Goal: Task Accomplishment & Management: Use online tool/utility

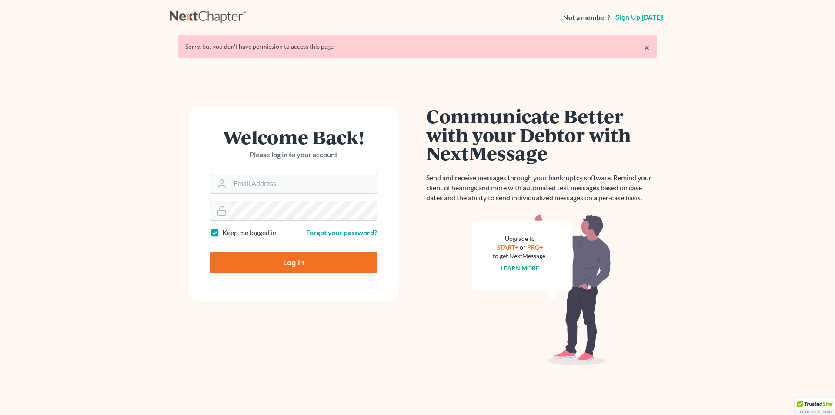
type input "[PERSON_NAME][EMAIL_ADDRESS][DOMAIN_NAME]"
click at [265, 258] on input "Log In" at bounding box center [293, 262] width 167 height 22
type input "Thinking..."
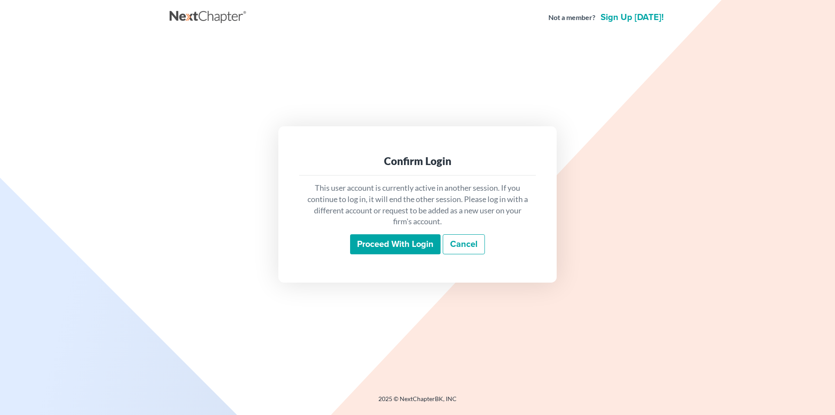
click at [386, 241] on input "Proceed with login" at bounding box center [395, 244] width 91 height 20
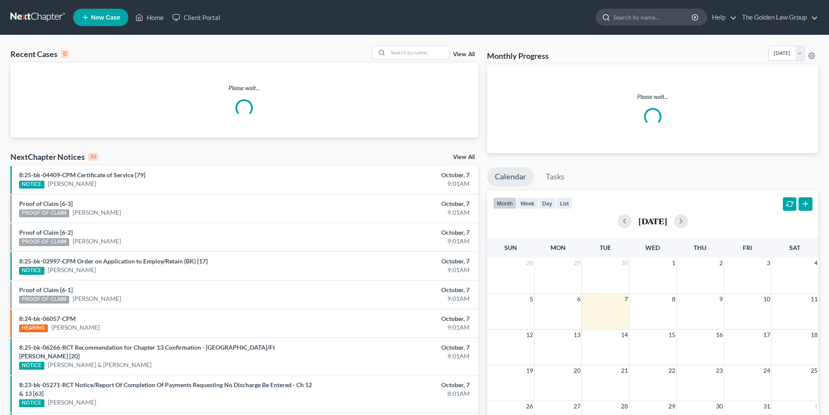
click at [653, 16] on input "search" at bounding box center [653, 17] width 80 height 16
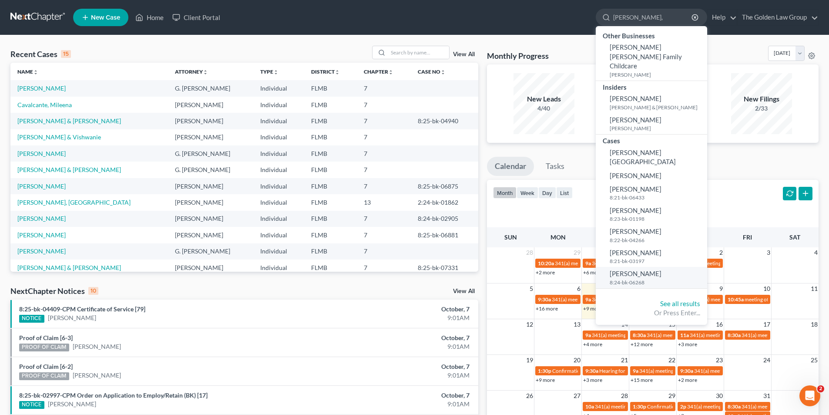
type input "Jean,"
click at [624, 269] on span "Jean, Roody" at bounding box center [636, 273] width 52 height 8
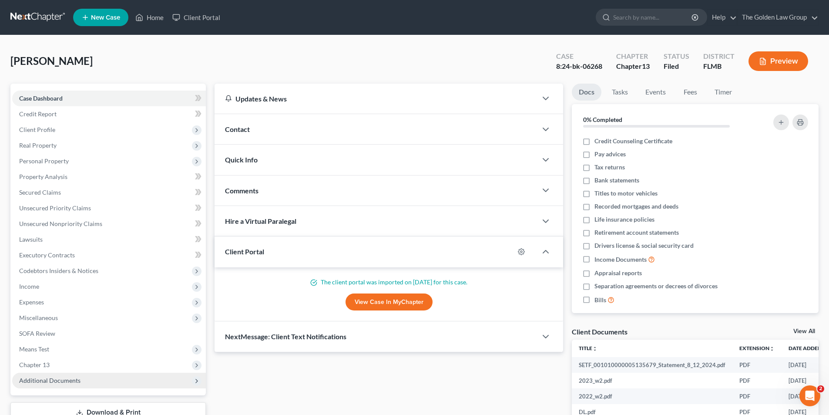
click at [72, 377] on span "Additional Documents" at bounding box center [49, 379] width 61 height 7
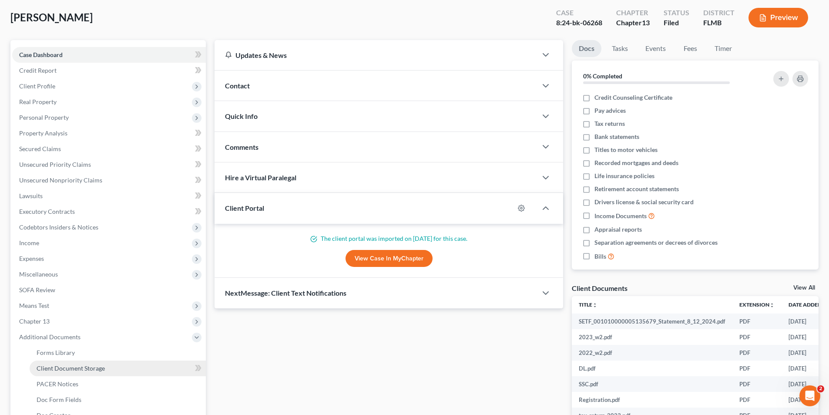
scroll to position [87, 0]
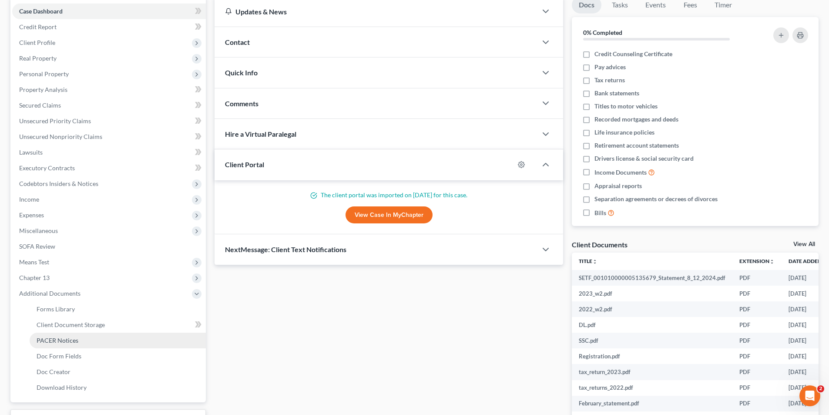
click at [72, 340] on span "PACER Notices" at bounding box center [58, 339] width 42 height 7
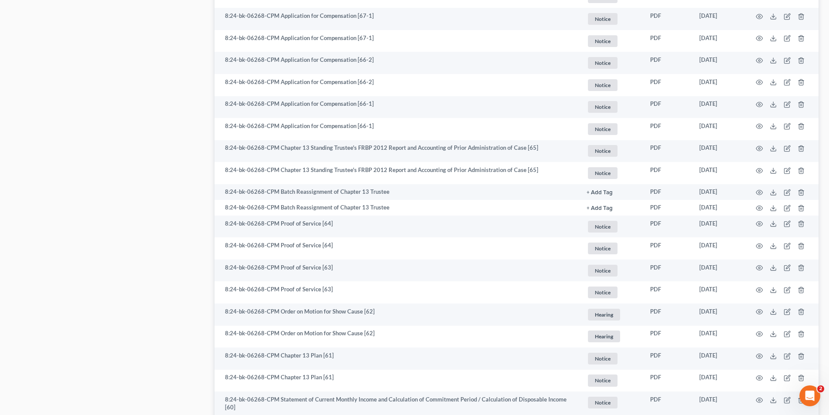
scroll to position [740, 0]
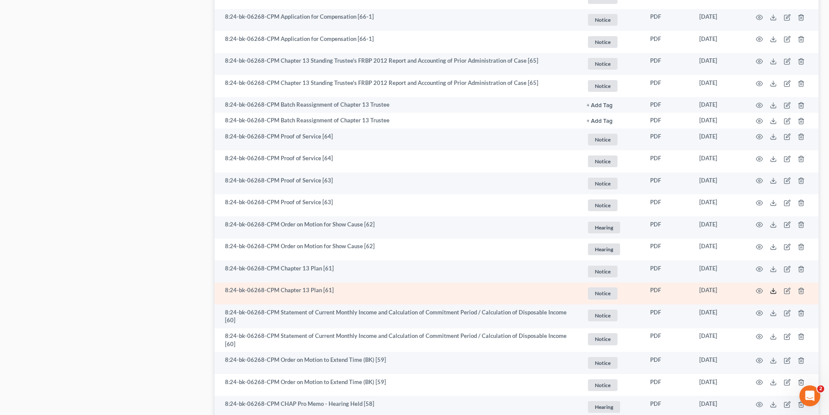
click at [772, 290] on icon at bounding box center [773, 290] width 7 height 7
